Goal: Information Seeking & Learning: Learn about a topic

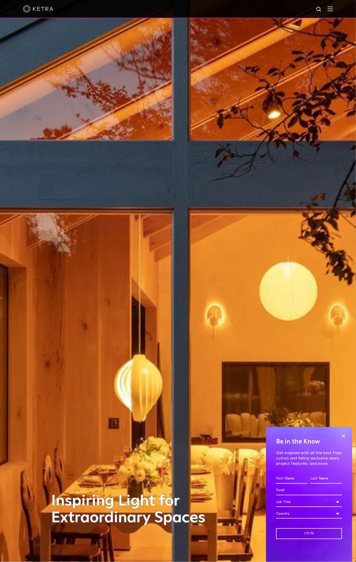
click at [333, 8] on img at bounding box center [330, 8] width 6 height 5
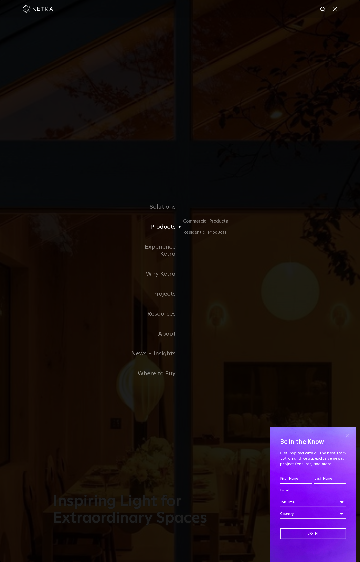
click at [164, 230] on link "Products" at bounding box center [154, 227] width 52 height 20
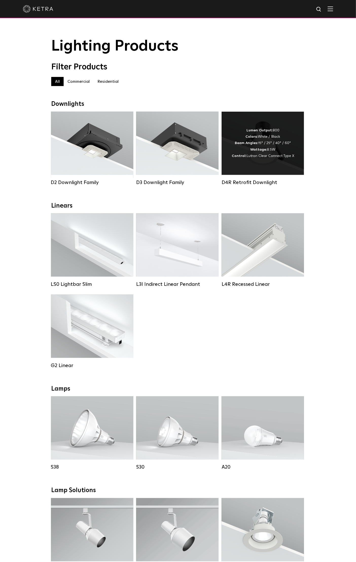
click at [274, 139] on div "Lumen Output: 800 Colors: White / Black Beam Angles: 15° / 25° / 40° / 60° Watt…" at bounding box center [262, 143] width 62 height 32
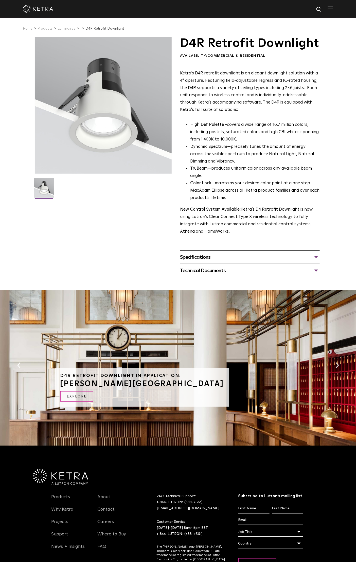
click at [206, 275] on div "Technical Documents" at bounding box center [250, 271] width 140 height 8
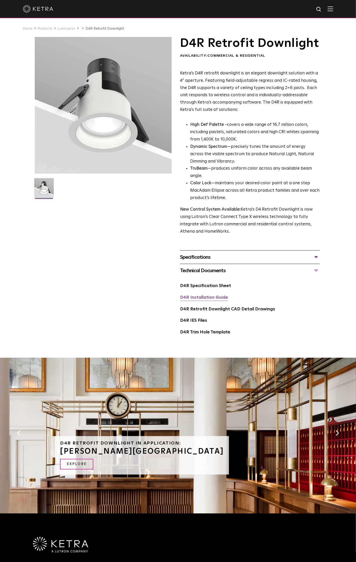
click at [216, 300] on link "D4R Installation Guide" at bounding box center [204, 298] width 48 height 4
drag, startPoint x: 219, startPoint y: 97, endPoint x: 217, endPoint y: 95, distance: 2.7
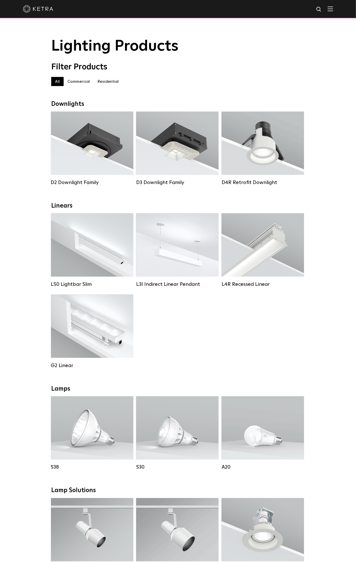
click at [217, 108] on div "Downlights" at bounding box center [177, 104] width 253 height 7
click at [338, 88] on div "Filter Products All All Commercial Residential" at bounding box center [178, 76] width 356 height 29
click at [343, 75] on div "Filter Products All All Commercial Residential" at bounding box center [178, 76] width 356 height 29
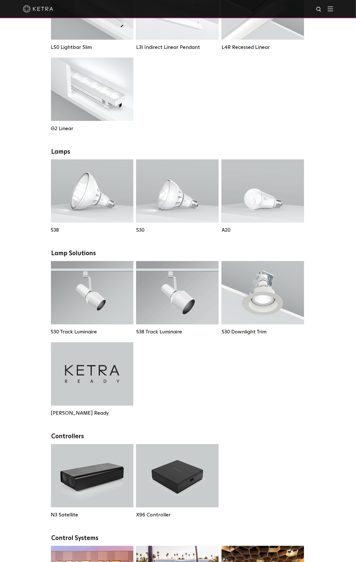
scroll to position [338, 0]
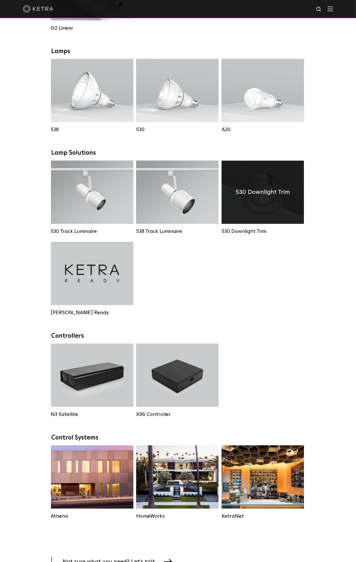
click at [296, 192] on div "S30 Downlight Trim" at bounding box center [262, 192] width 82 height 63
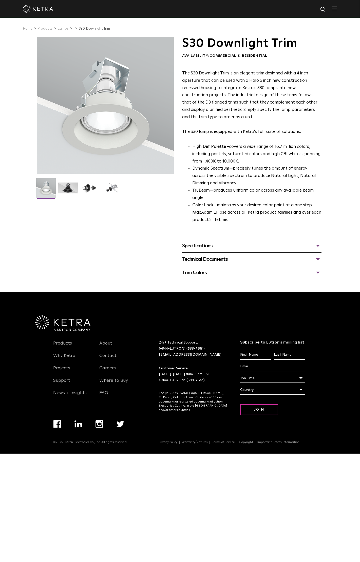
click at [201, 264] on div "Technical Documents S30 Downlight Trim Spec Sheet S30 Downlight Trim Installati…" at bounding box center [252, 258] width 140 height 13
click at [201, 260] on div "Technical Documents" at bounding box center [252, 259] width 140 height 8
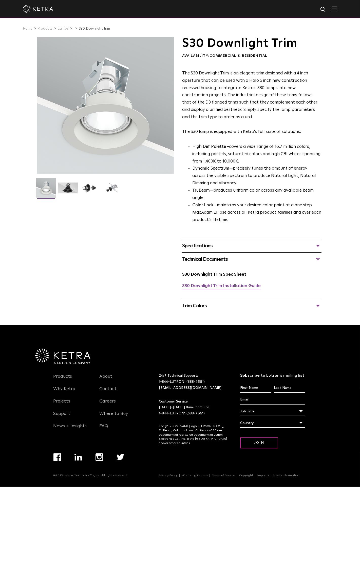
click at [223, 286] on link "S30 Downlight Trim Installation Guide" at bounding box center [221, 286] width 79 height 4
click at [107, 226] on div "S30 Downlight Trim Availability: Commercial & Residential The S30 Downlight Tri…" at bounding box center [180, 175] width 286 height 276
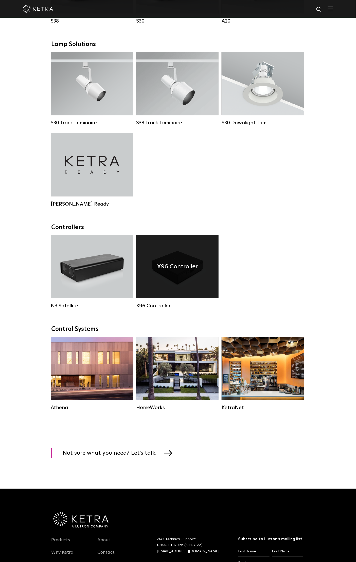
scroll to position [338, 0]
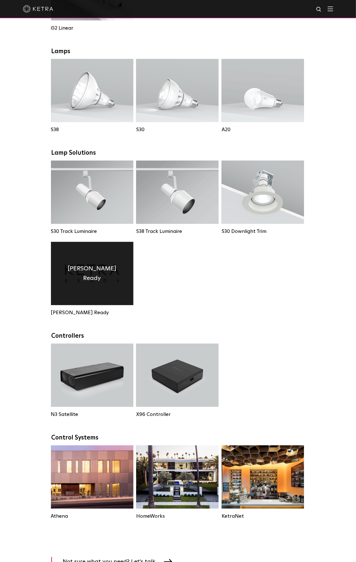
click at [62, 300] on div "Ketra Ready" at bounding box center [92, 273] width 82 height 63
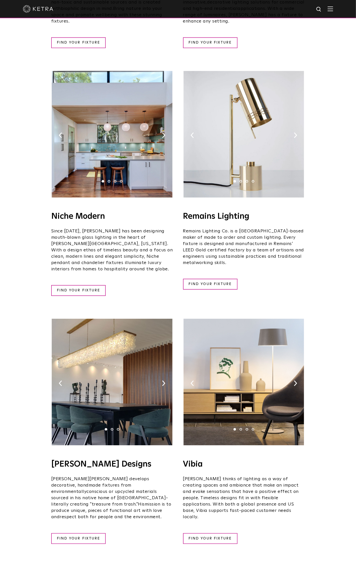
scroll to position [563, 0]
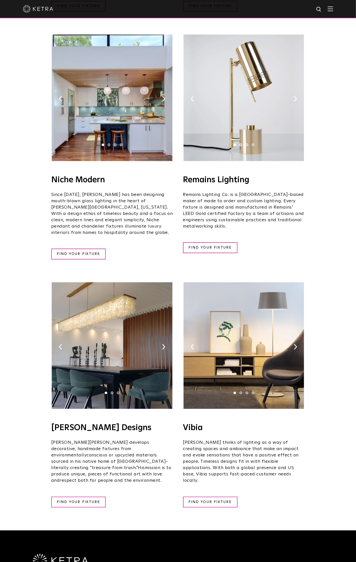
click at [126, 292] on img at bounding box center [112, 345] width 120 height 127
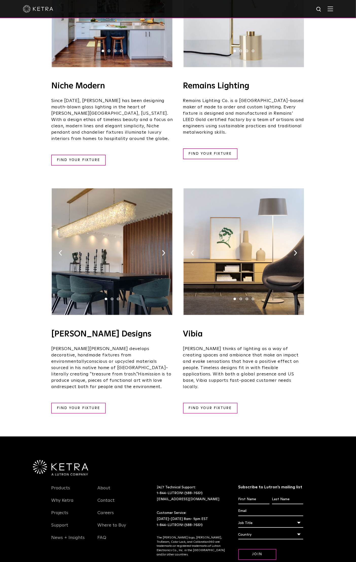
scroll to position [662, 0]
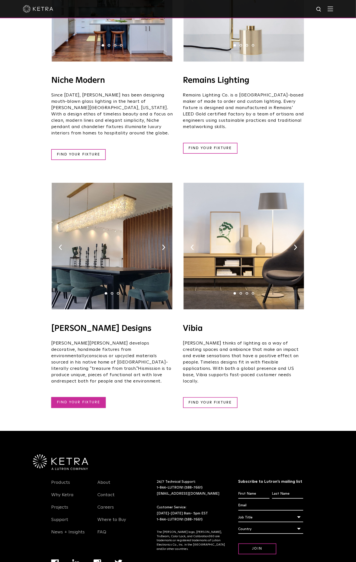
click at [80, 397] on link "FIND YOUR FIXTURE" at bounding box center [78, 402] width 54 height 11
click at [213, 325] on h4 "Vibia" at bounding box center [244, 329] width 122 height 8
click at [196, 397] on link "FIND YOUR FIXTURE" at bounding box center [210, 402] width 54 height 11
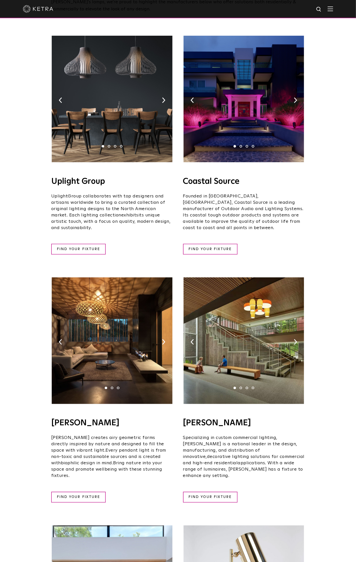
scroll to position [0, 0]
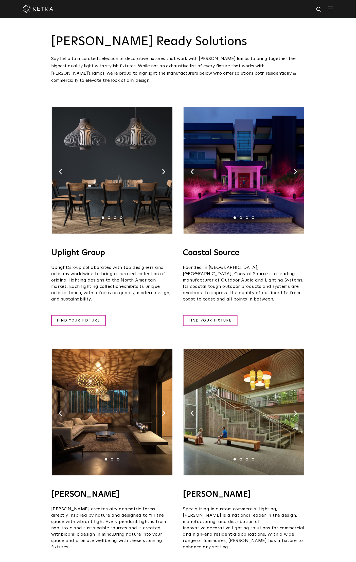
click at [252, 175] on img at bounding box center [243, 170] width 120 height 127
click at [216, 315] on link "FIND YOUR FIXTURE" at bounding box center [210, 320] width 54 height 11
